Goal: Task Accomplishment & Management: Manage account settings

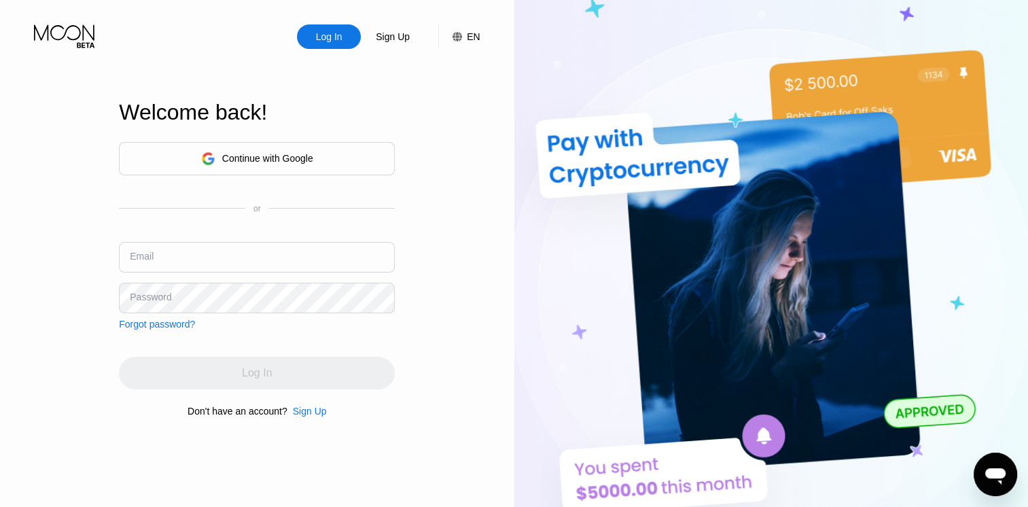
click at [126, 249] on input "text" at bounding box center [257, 257] width 276 height 31
paste input "[EMAIL_ADDRESS][DOMAIN_NAME]:JQ9apL"
drag, startPoint x: 260, startPoint y: 259, endPoint x: 289, endPoint y: 256, distance: 29.3
click at [289, 256] on input "[EMAIL_ADDRESS][DOMAIN_NAME]:JQ9apL" at bounding box center [257, 257] width 276 height 31
drag, startPoint x: 281, startPoint y: 385, endPoint x: 271, endPoint y: 381, distance: 10.6
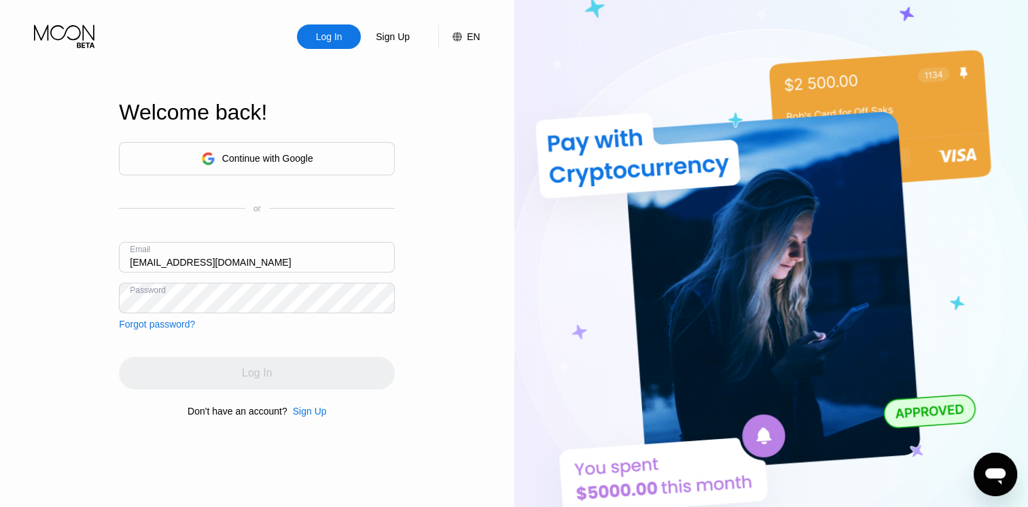
click at [280, 385] on div "Log In" at bounding box center [257, 373] width 276 height 33
click at [177, 274] on div "Email [EMAIL_ADDRESS][DOMAIN_NAME]" at bounding box center [257, 262] width 276 height 41
click at [160, 256] on input "[EMAIL_ADDRESS][DOMAIN_NAME]" at bounding box center [257, 257] width 276 height 31
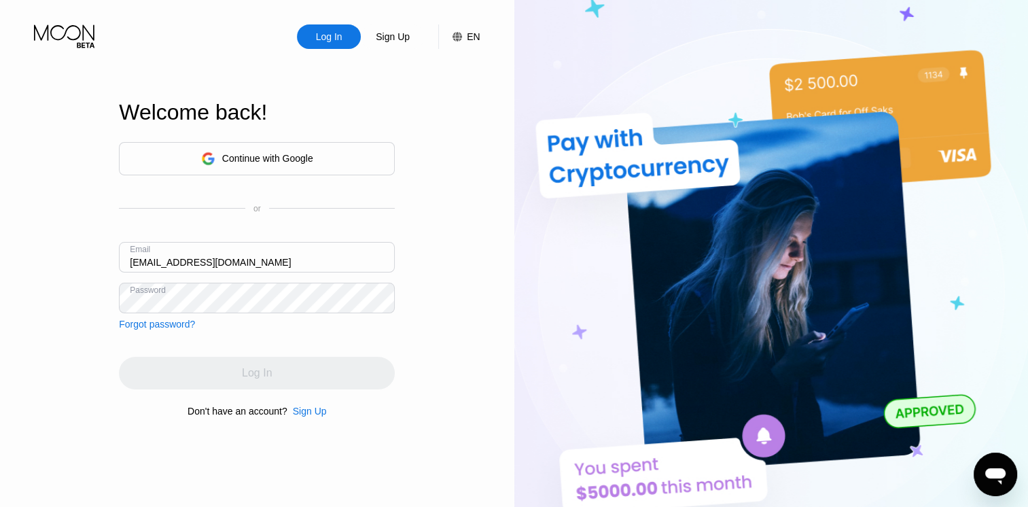
click at [160, 256] on input "[EMAIL_ADDRESS][DOMAIN_NAME]" at bounding box center [257, 257] width 276 height 31
paste input "[EMAIL_ADDRESS][DOMAIN_NAME]:anng16694"
drag, startPoint x: 239, startPoint y: 262, endPoint x: 299, endPoint y: 262, distance: 59.8
click at [299, 262] on input "[EMAIL_ADDRESS][DOMAIN_NAME]:anng16694" at bounding box center [257, 257] width 276 height 31
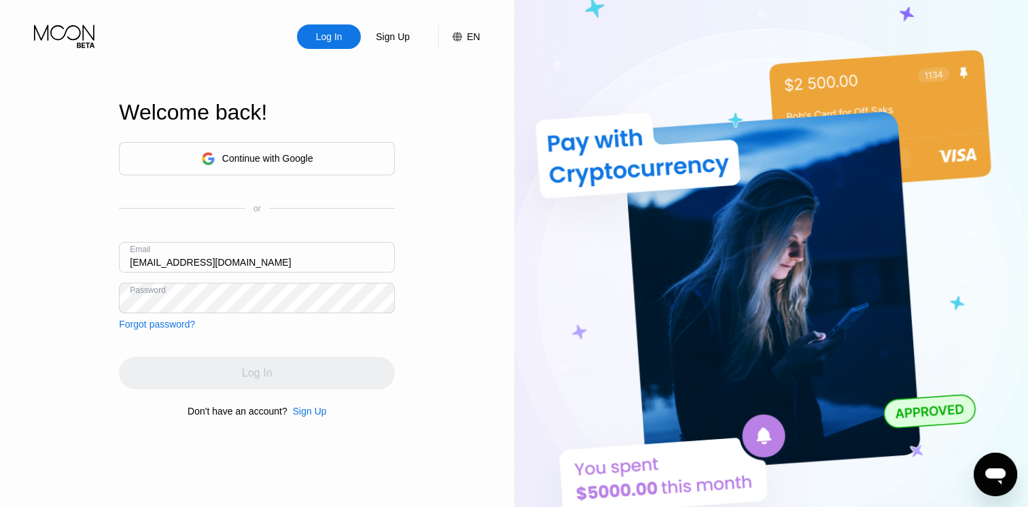
click at [193, 364] on div "Log In" at bounding box center [257, 373] width 276 height 33
click at [242, 379] on div "Log In" at bounding box center [257, 373] width 276 height 33
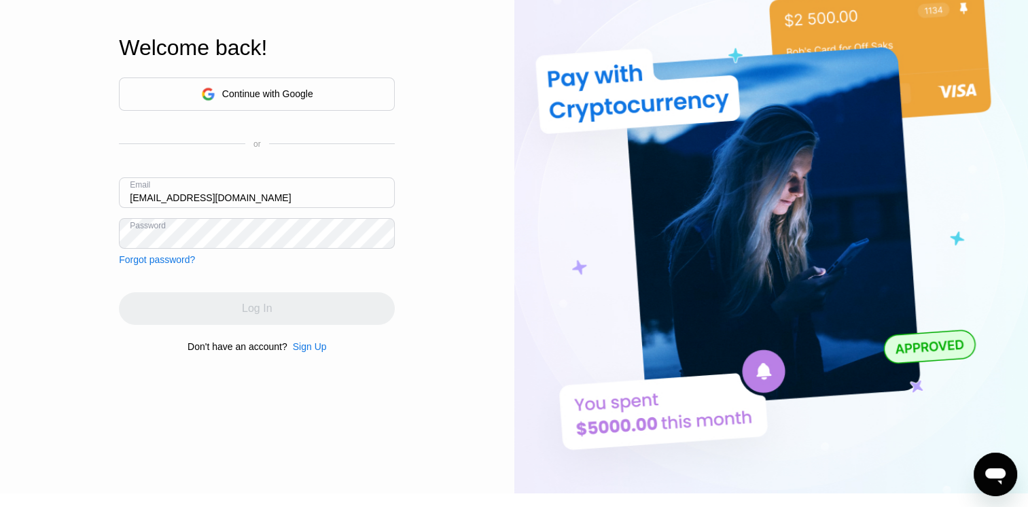
scroll to position [54, 0]
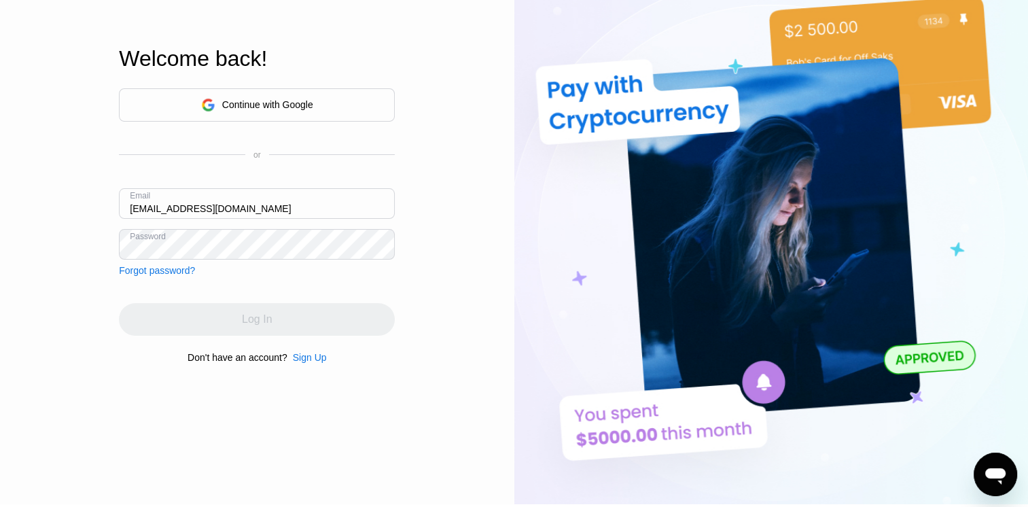
click at [500, 271] on div "Log In Sign Up EN Language English Save Welcome back! Continue with Google or E…" at bounding box center [257, 225] width 514 height 558
click at [133, 203] on input "[EMAIL_ADDRESS][DOMAIN_NAME]" at bounding box center [257, 203] width 276 height 31
paste input "[EMAIL_ADDRESS][DOMAIN_NAME]:Anupbasu1994@"
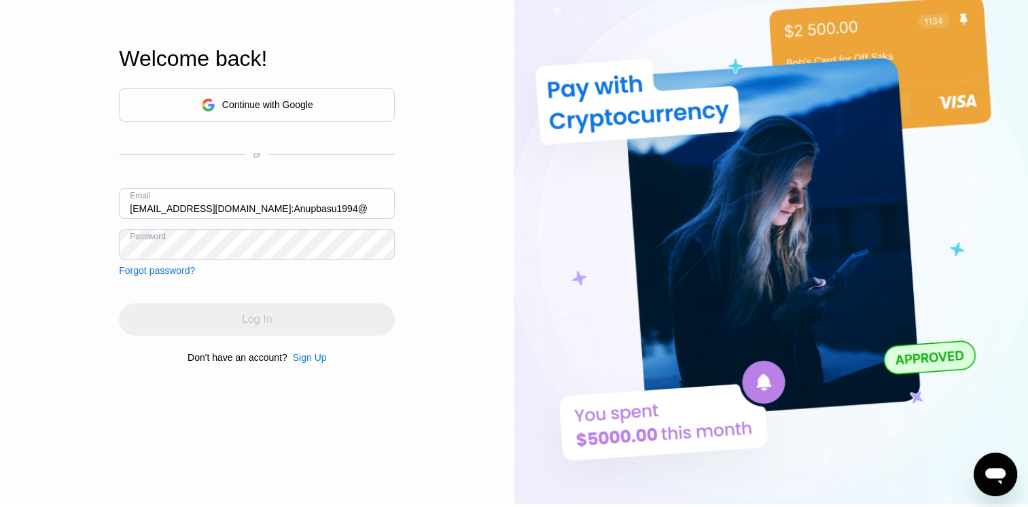
drag, startPoint x: 332, startPoint y: 211, endPoint x: 401, endPoint y: 208, distance: 68.7
click at [401, 208] on div "Log In Sign Up EN Language English Save Welcome back! Continue with Google or E…" at bounding box center [257, 225] width 514 height 558
type input "[EMAIL_ADDRESS][DOMAIN_NAME]"
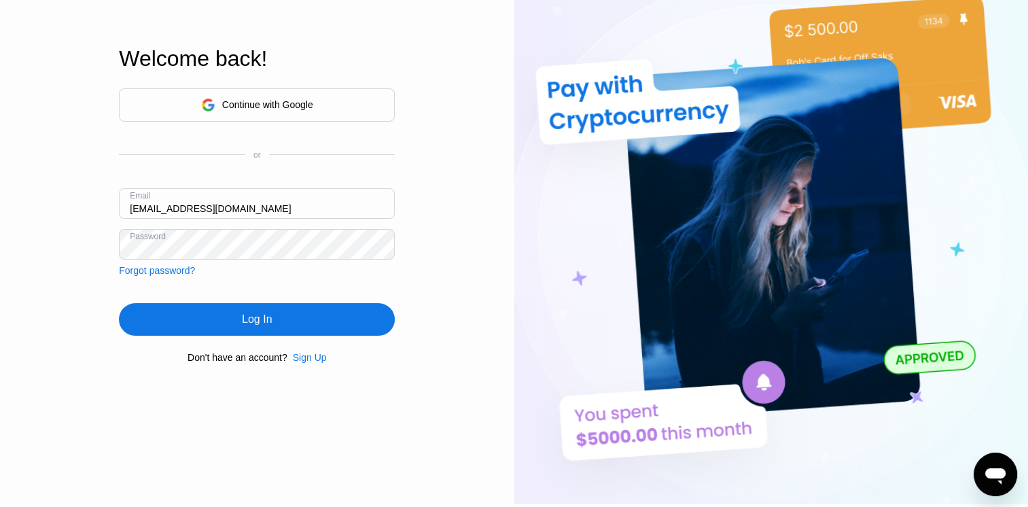
click at [345, 336] on div "Log In" at bounding box center [257, 319] width 276 height 33
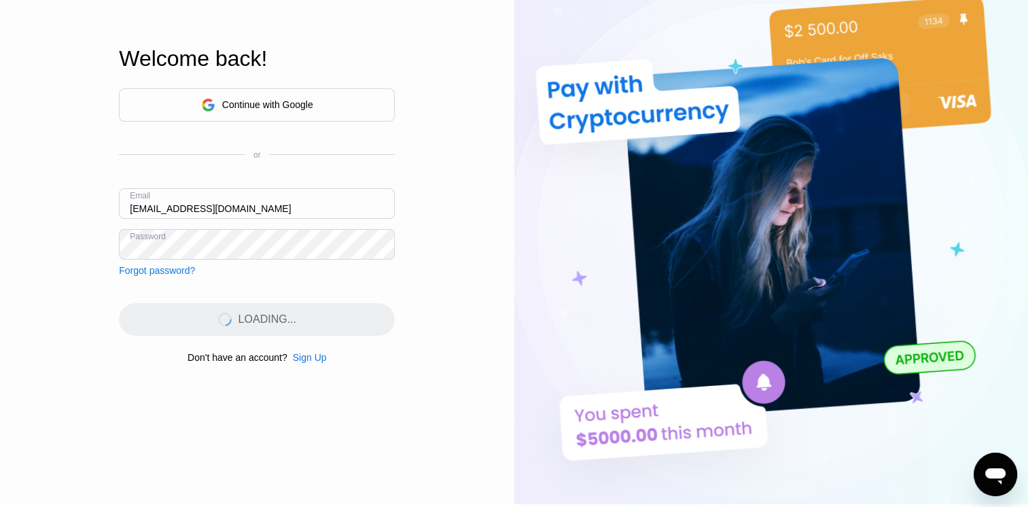
scroll to position [54, 0]
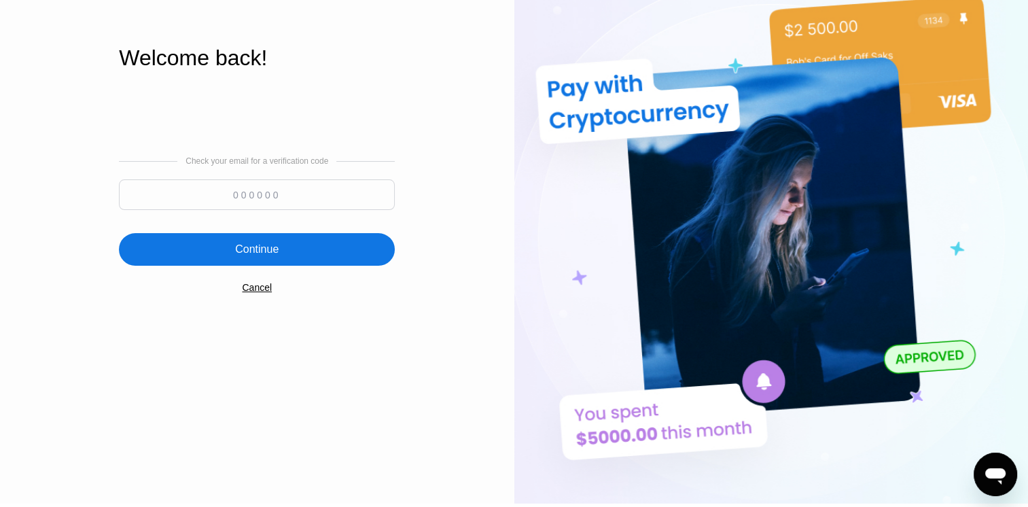
click at [482, 292] on div "Log In Sign Up EN Language English Save Welcome back! Check your email for a ve…" at bounding box center [257, 225] width 514 height 558
